Goal: Task Accomplishment & Management: Manage account settings

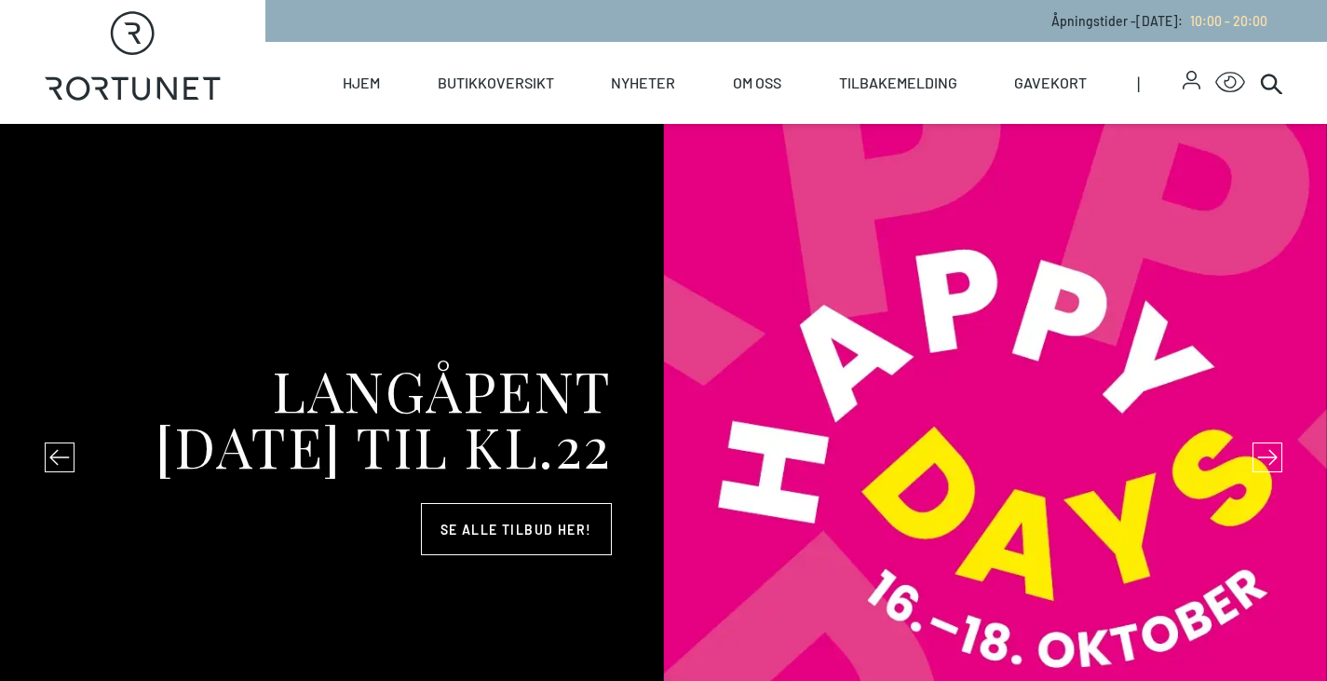
select select "NO"
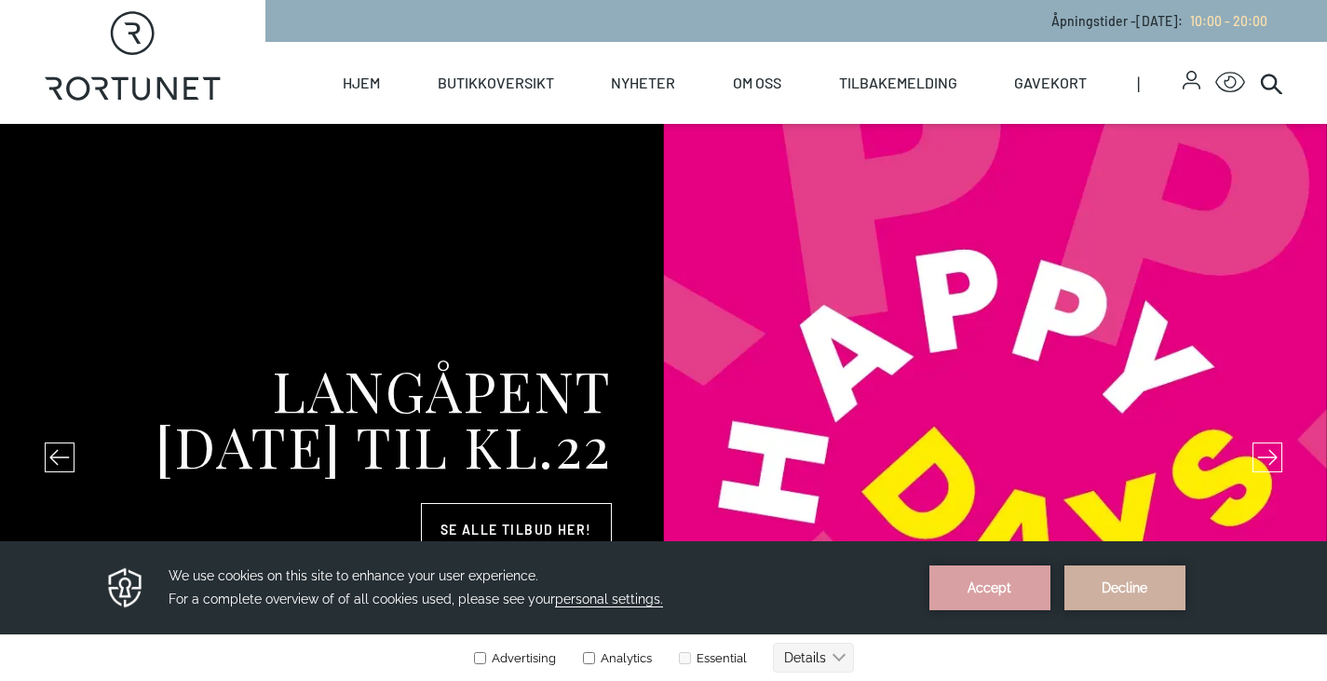
click at [1191, 88] on icon "button" at bounding box center [1192, 80] width 18 height 19
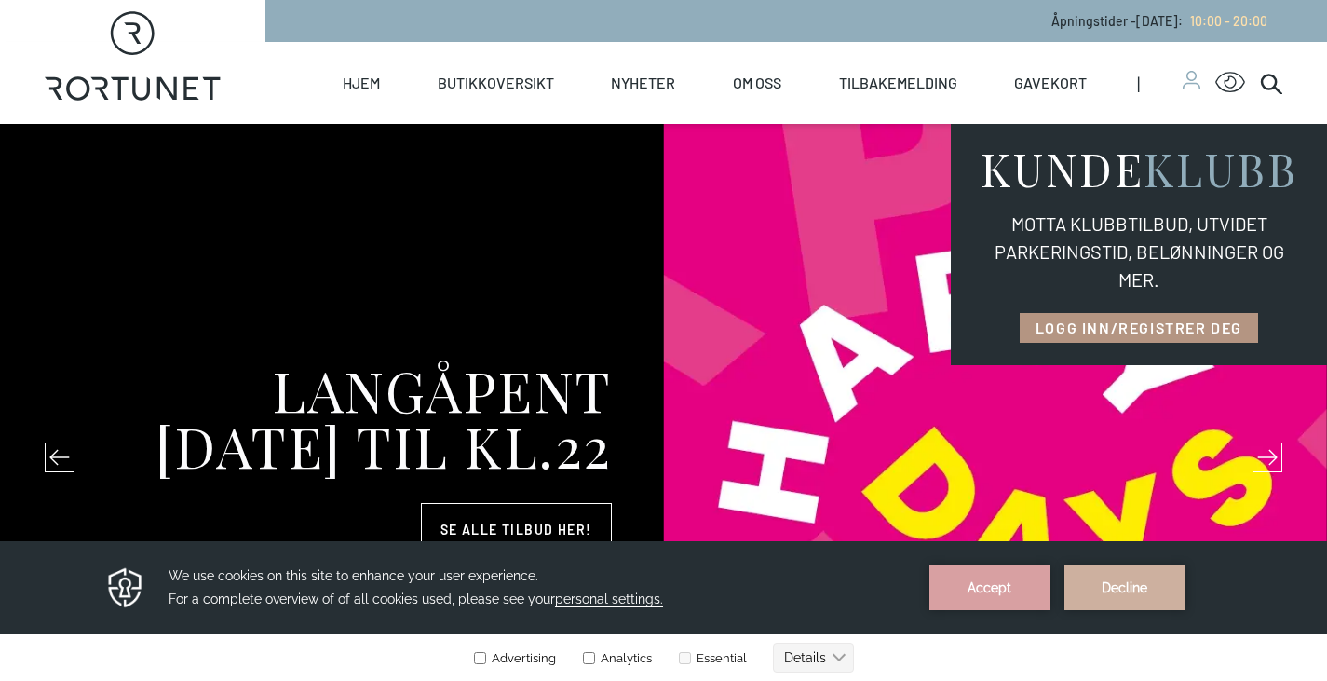
click at [1181, 325] on link "LOGG INN/REGISTRER DEG" at bounding box center [1139, 328] width 238 height 30
select select "NO"
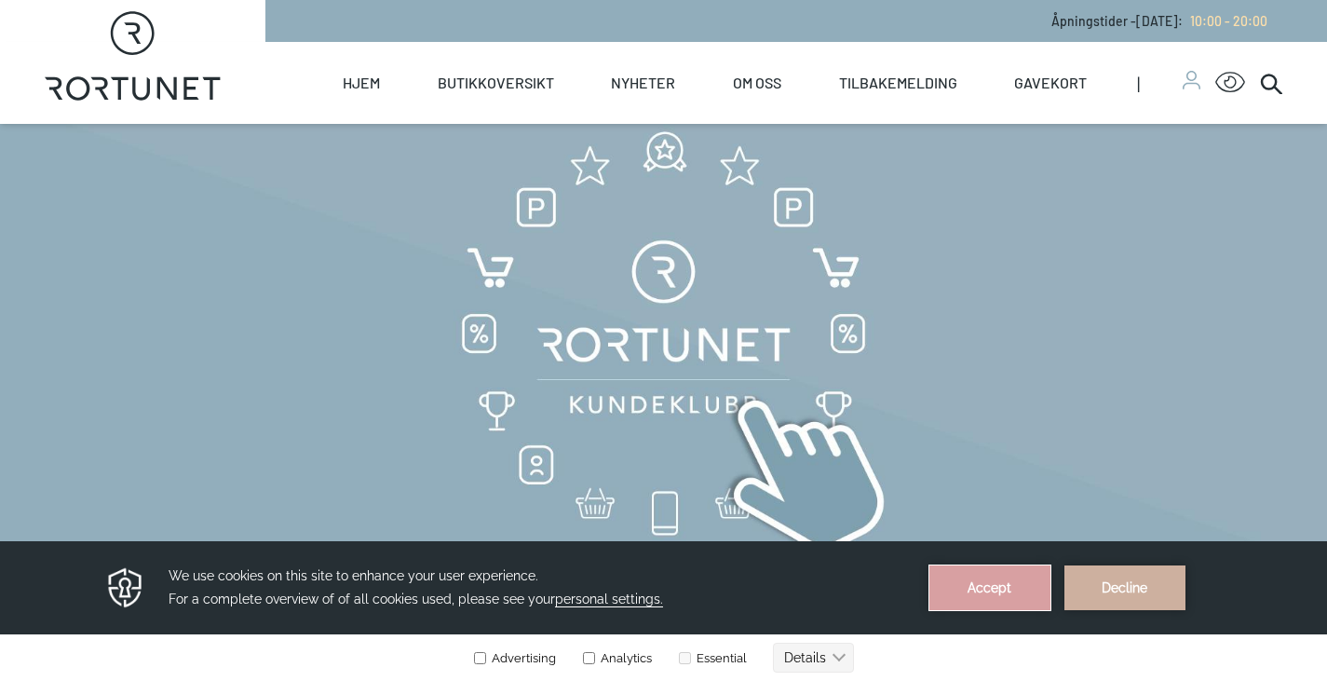
click at [1017, 598] on button "Accept" at bounding box center [989, 587] width 121 height 45
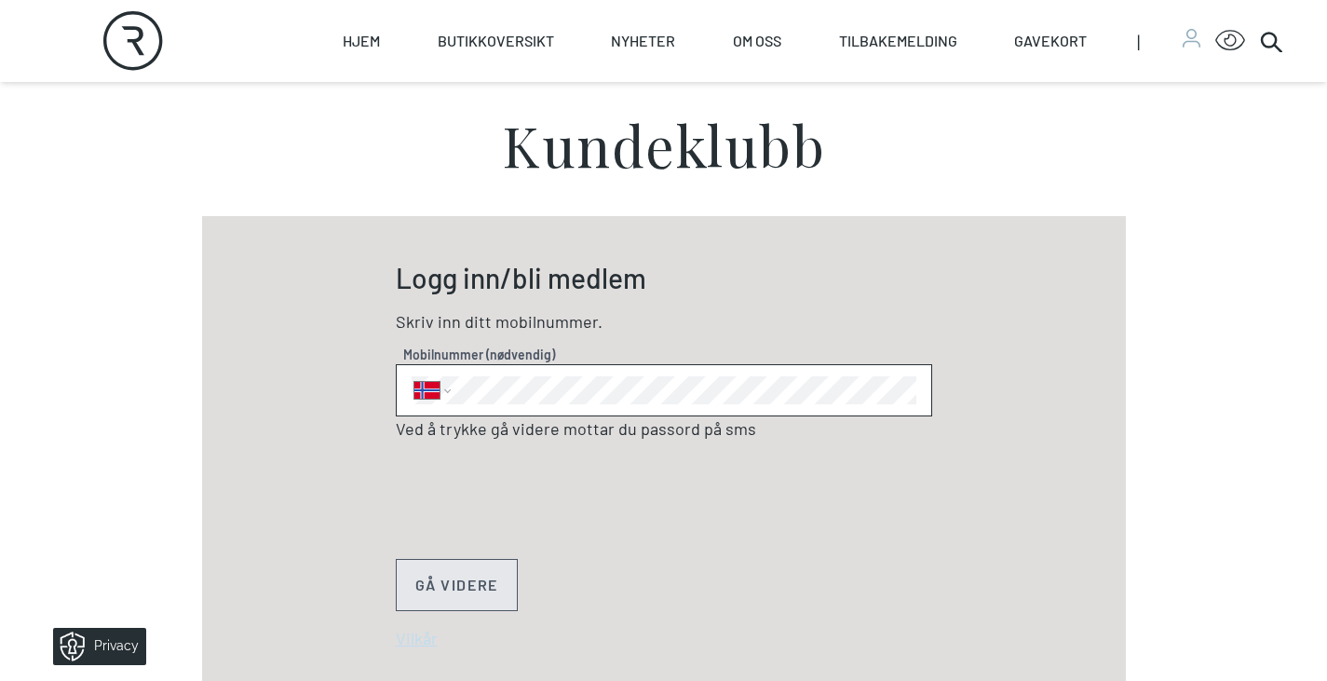
scroll to position [559, 0]
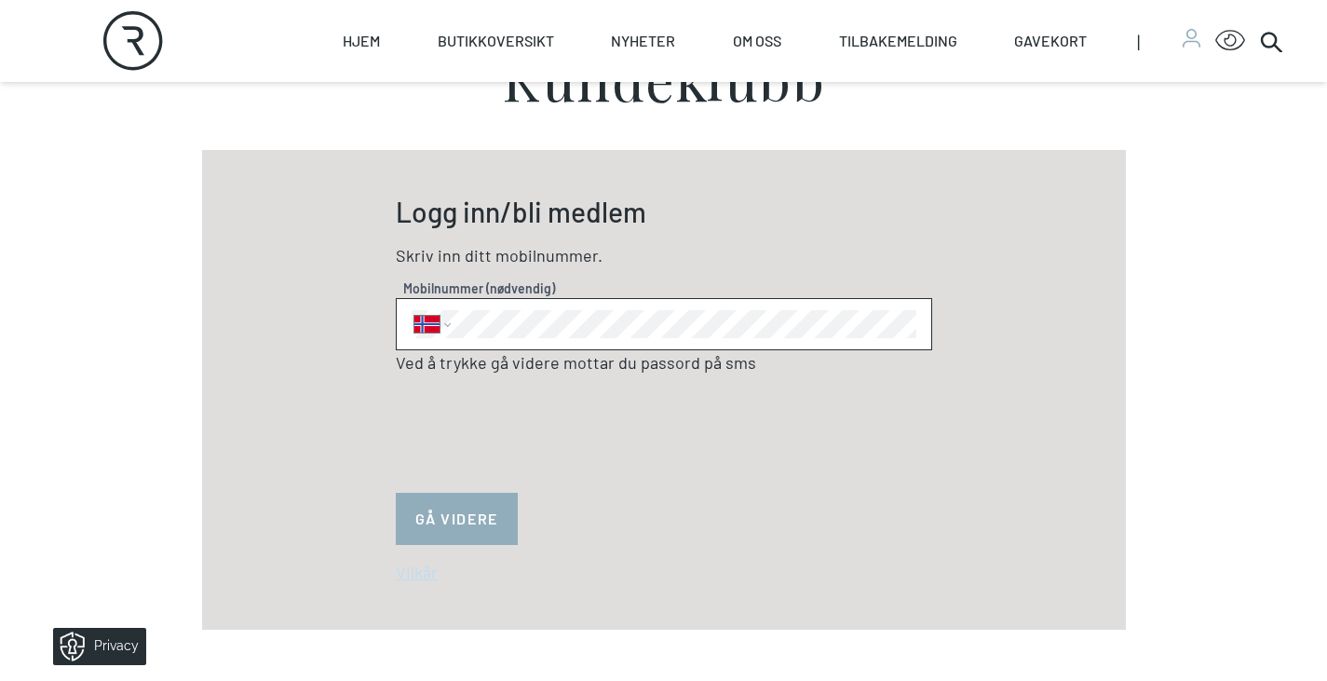
click at [473, 520] on button "GÅ VIDERE" at bounding box center [457, 519] width 122 height 52
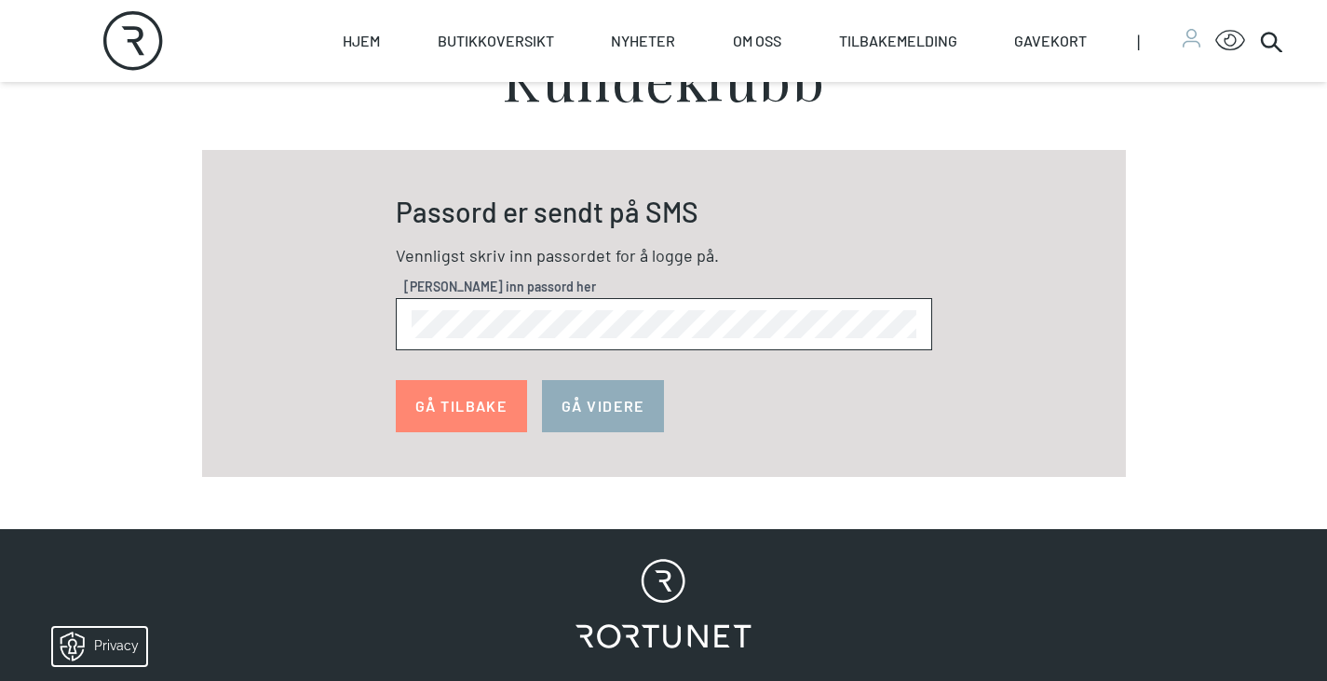
click at [598, 405] on button "GÅ VIDERE" at bounding box center [603, 406] width 122 height 52
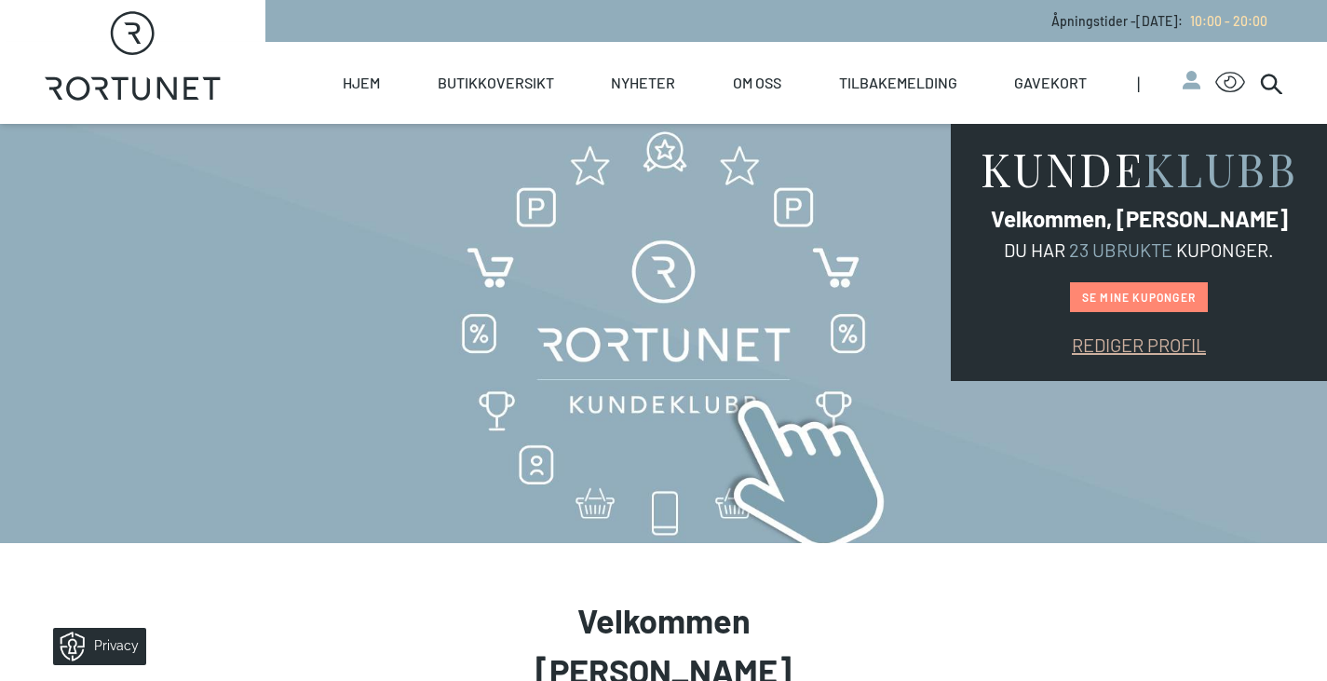
click at [1107, 348] on link "Rediger profil" at bounding box center [1139, 344] width 134 height 22
select select "NO"
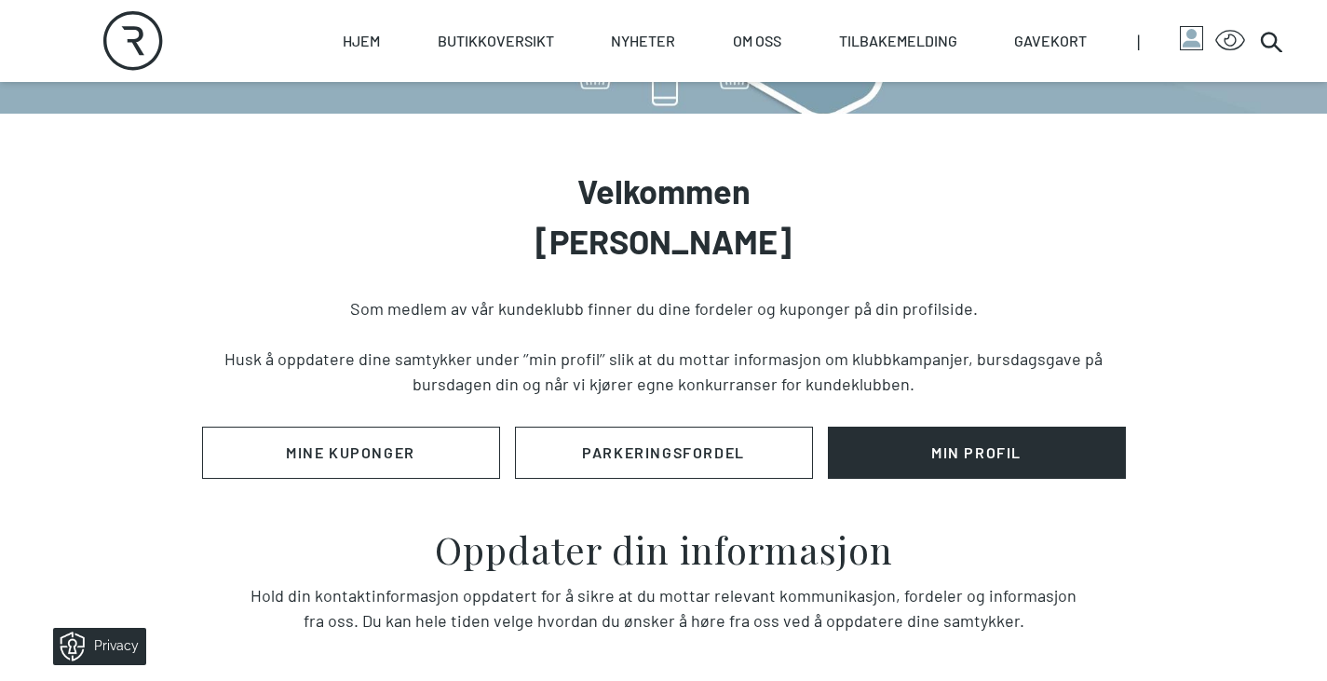
scroll to position [466, 0]
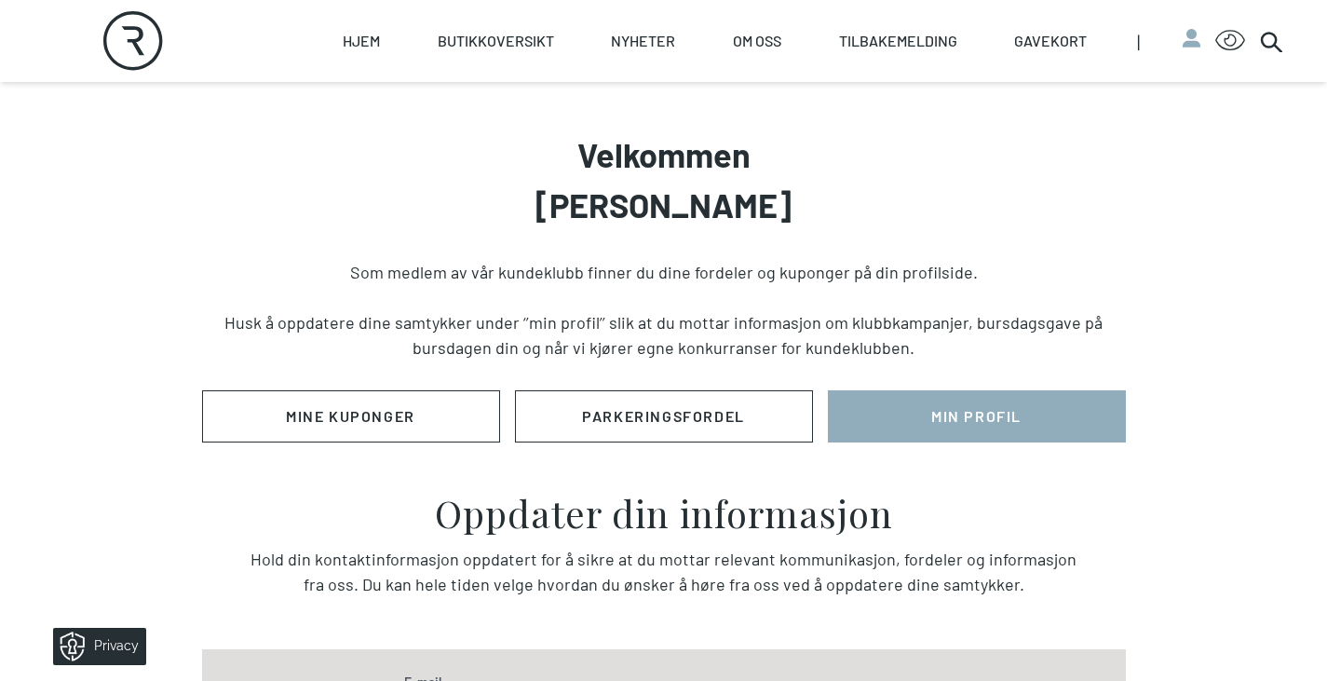
click at [962, 417] on link "Min Profil" at bounding box center [977, 416] width 298 height 52
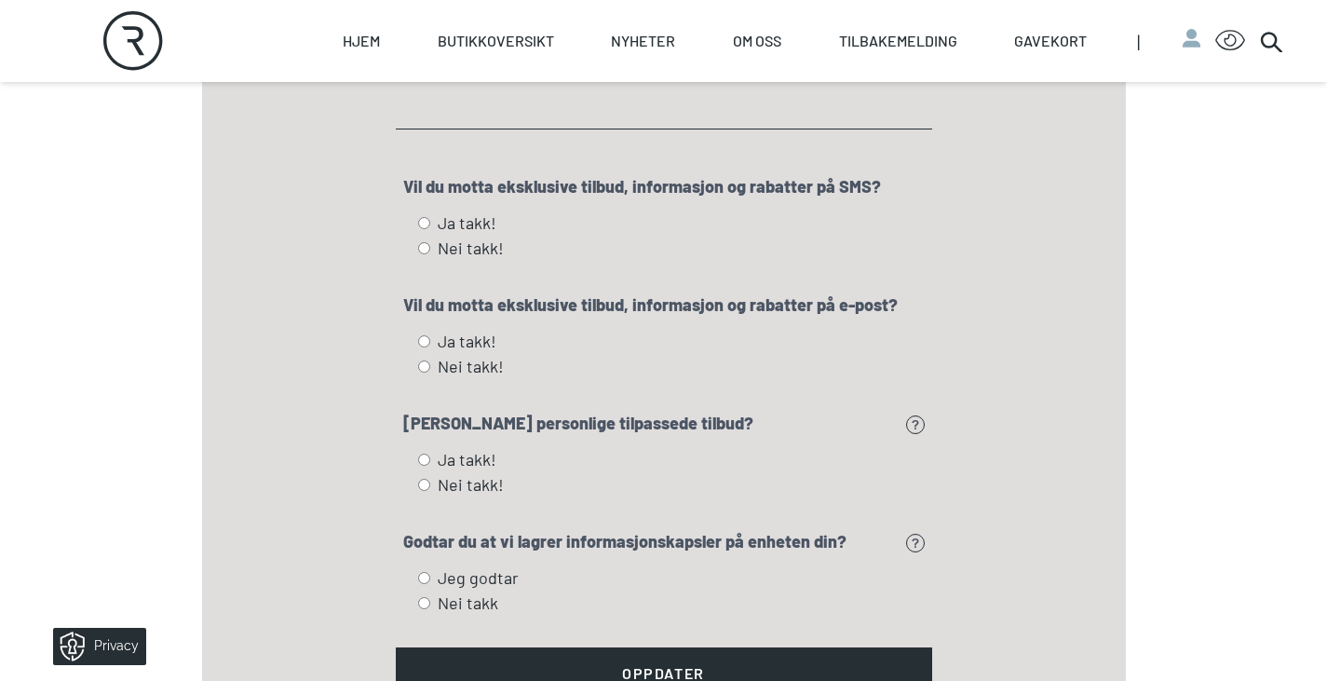
scroll to position [2328, 0]
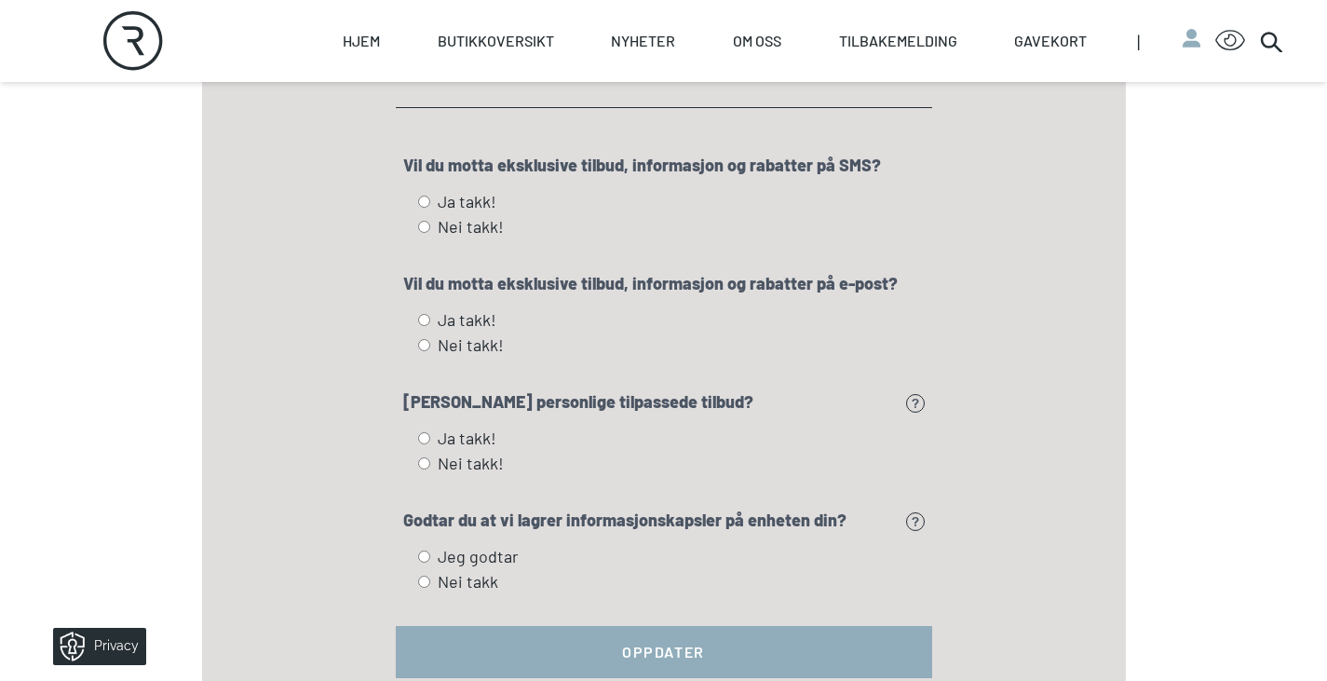
click at [671, 626] on button "Oppdater" at bounding box center [664, 652] width 536 height 52
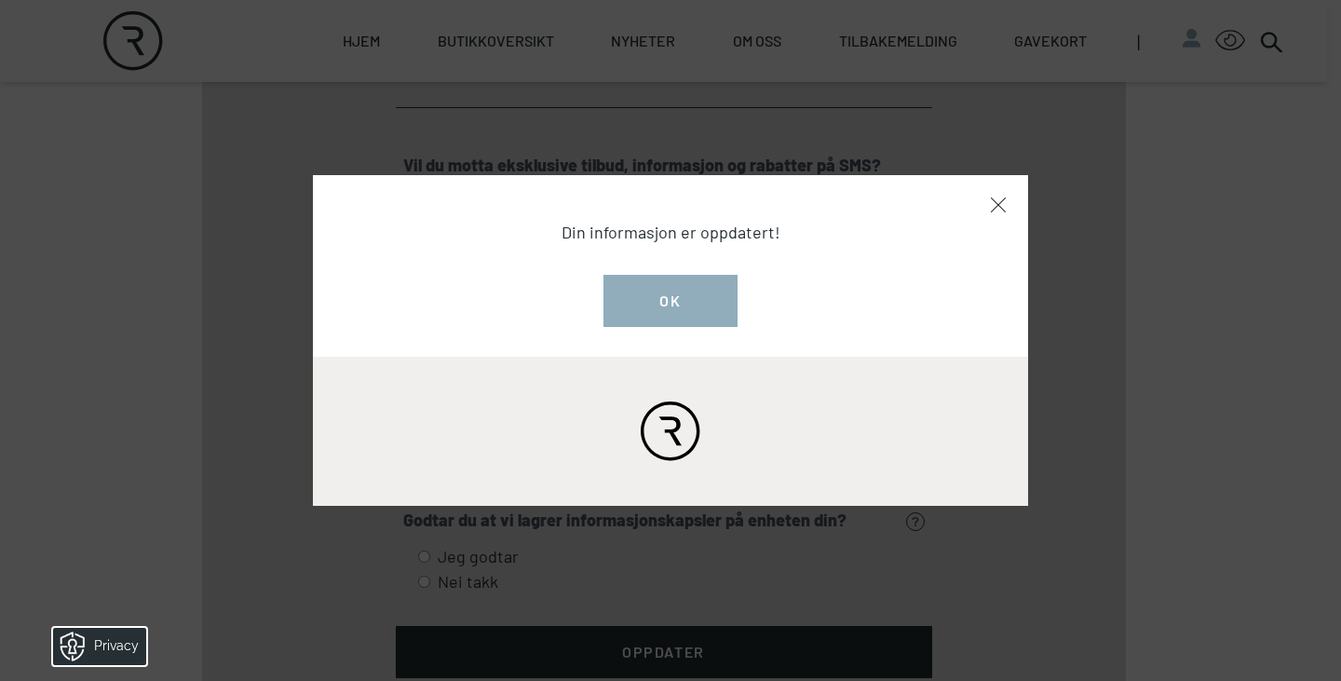
click at [724, 291] on button "Ok" at bounding box center [670, 301] width 134 height 52
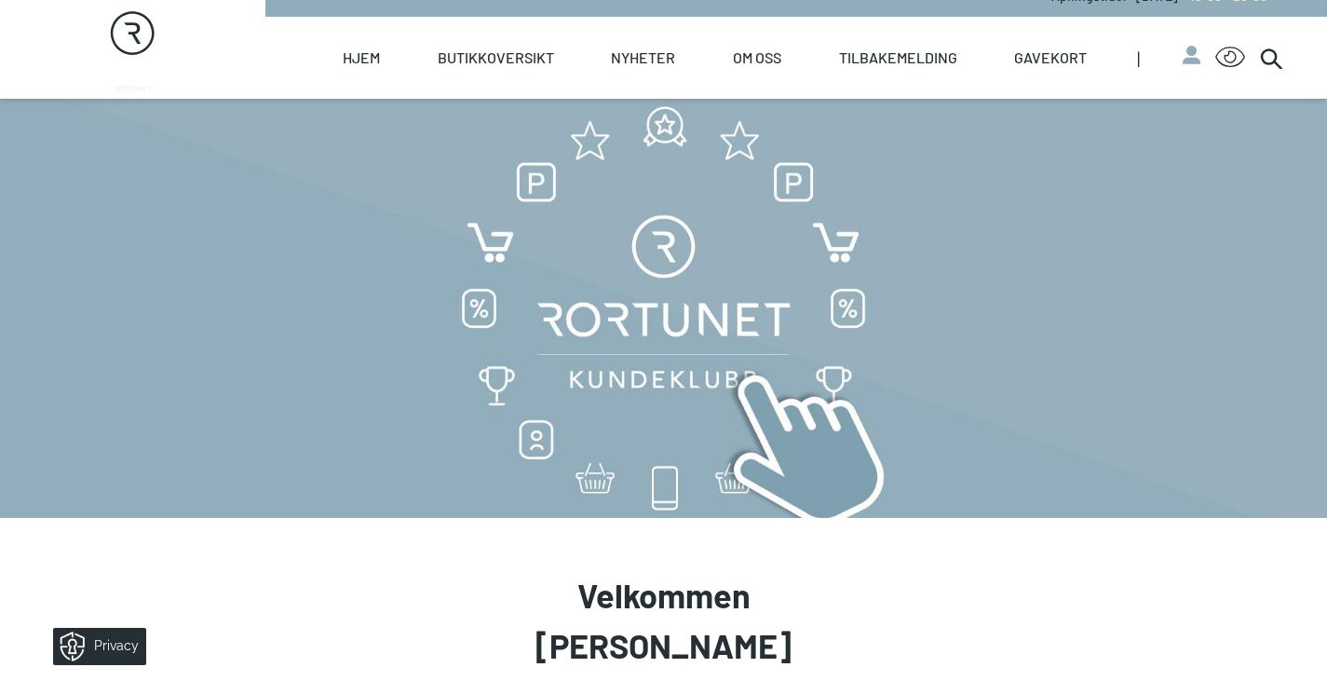
scroll to position [0, 0]
